Goal: Book appointment/travel/reservation

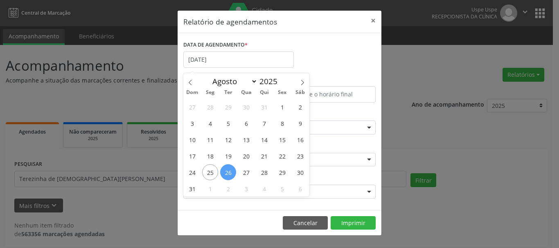
select select "7"
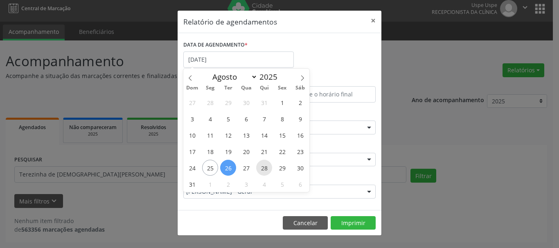
click at [260, 170] on span "28" at bounding box center [264, 168] width 16 height 16
type input "[DATE]"
click at [260, 170] on span "28" at bounding box center [264, 168] width 16 height 16
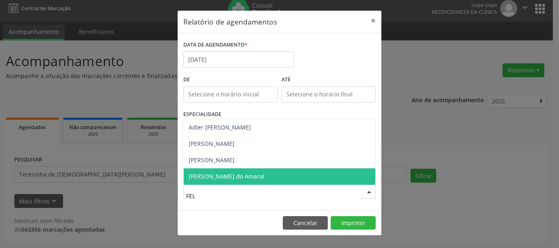
type input "FELI"
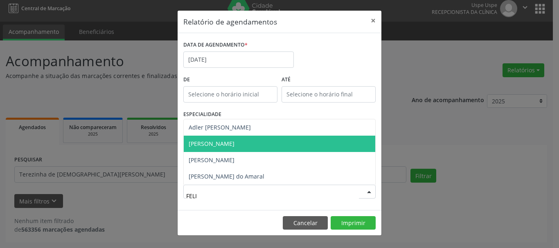
click at [234, 146] on span "[PERSON_NAME]" at bounding box center [212, 144] width 46 height 8
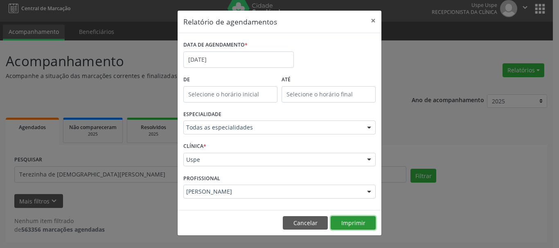
click at [348, 222] on button "Imprimir" at bounding box center [352, 223] width 45 height 14
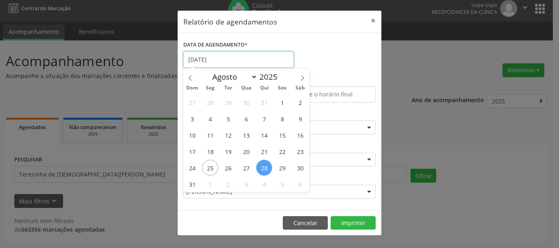
click at [216, 62] on input "[DATE]" at bounding box center [238, 60] width 110 height 16
click at [258, 164] on span "28" at bounding box center [264, 168] width 16 height 16
type input "[DATE]"
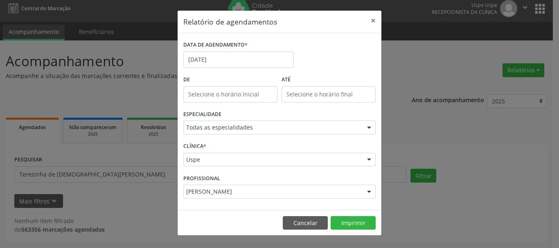
drag, startPoint x: 221, startPoint y: 192, endPoint x: 213, endPoint y: 193, distance: 7.4
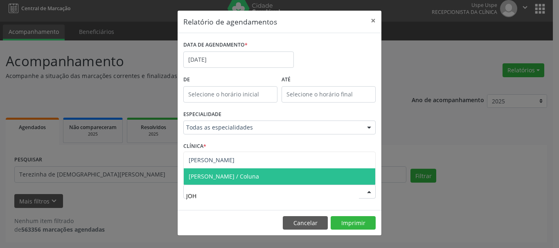
click at [238, 180] on span "[PERSON_NAME] / Coluna" at bounding box center [224, 177] width 70 height 8
type input "JOH"
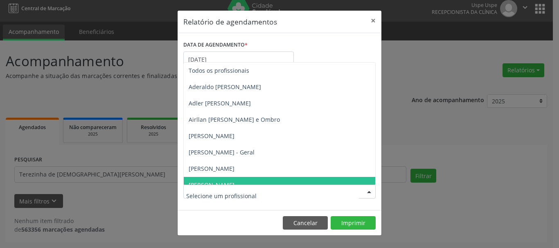
click at [345, 197] on div at bounding box center [279, 192] width 192 height 14
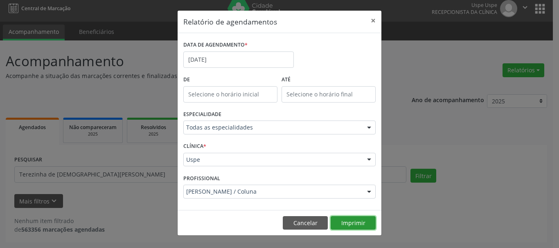
click at [347, 223] on button "Imprimir" at bounding box center [352, 223] width 45 height 14
